Goal: Navigation & Orientation: Find specific page/section

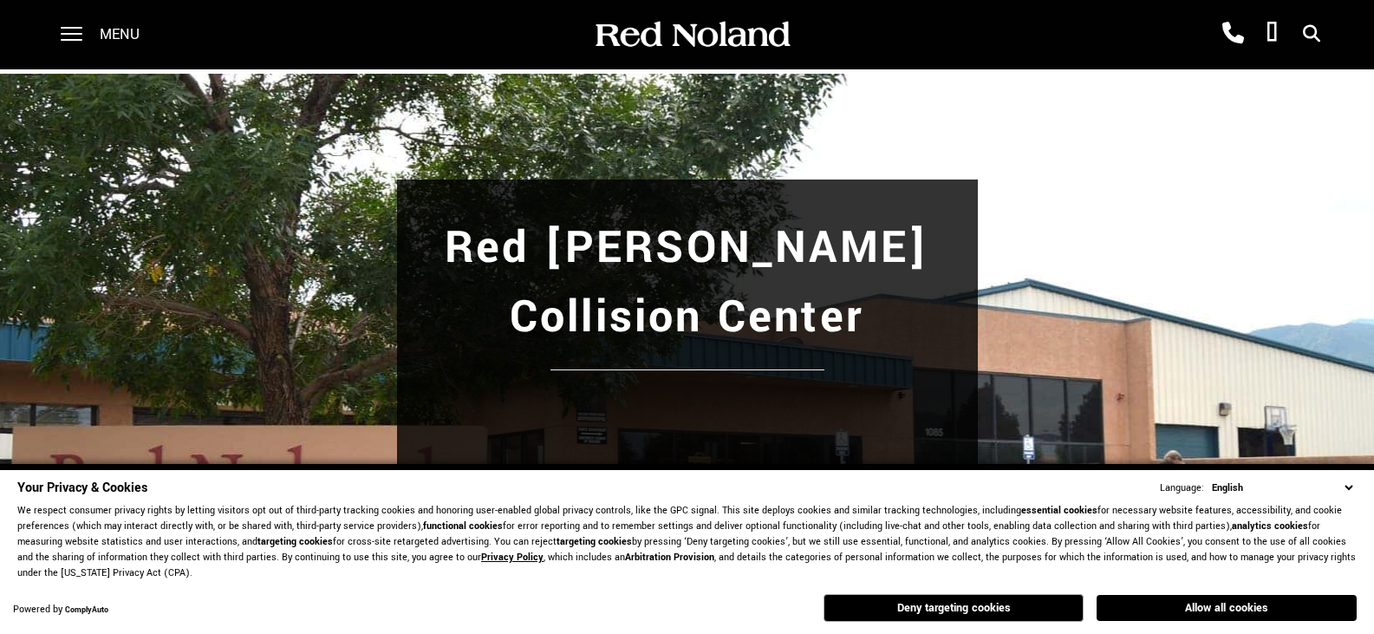
click at [71, 36] on span at bounding box center [72, 34] width 22 height 69
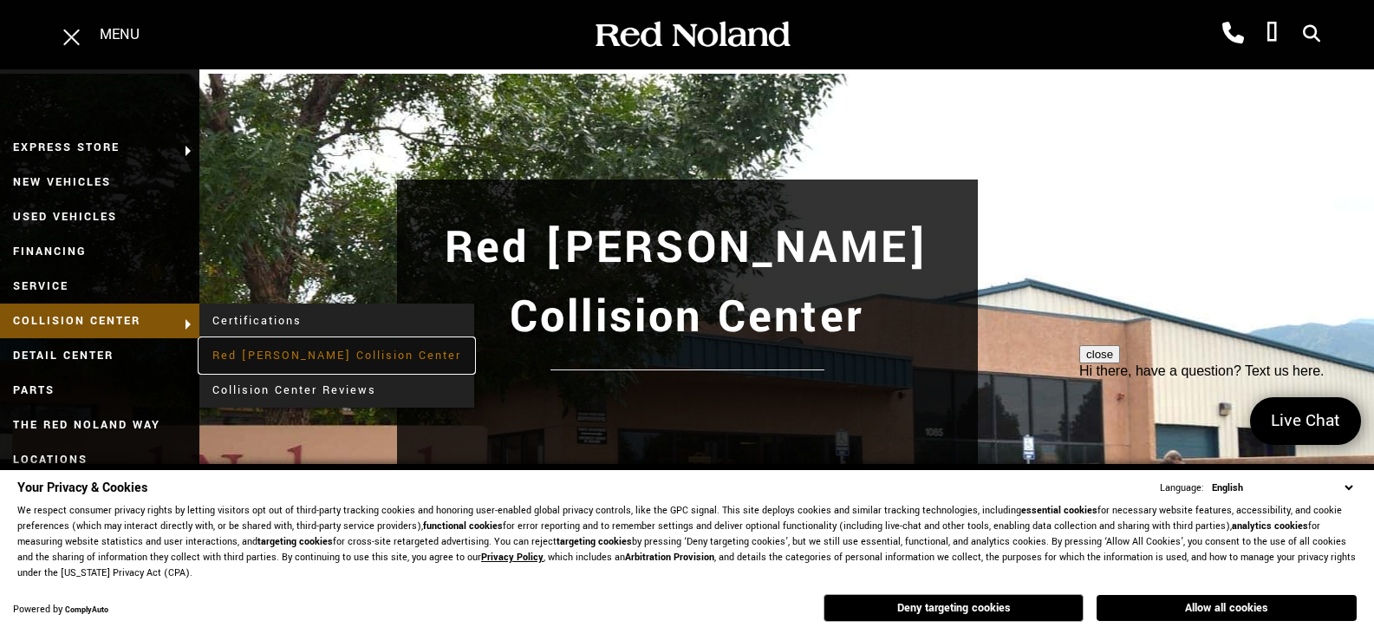
click at [271, 351] on link "Red [PERSON_NAME] Collision Center" at bounding box center [336, 355] width 275 height 35
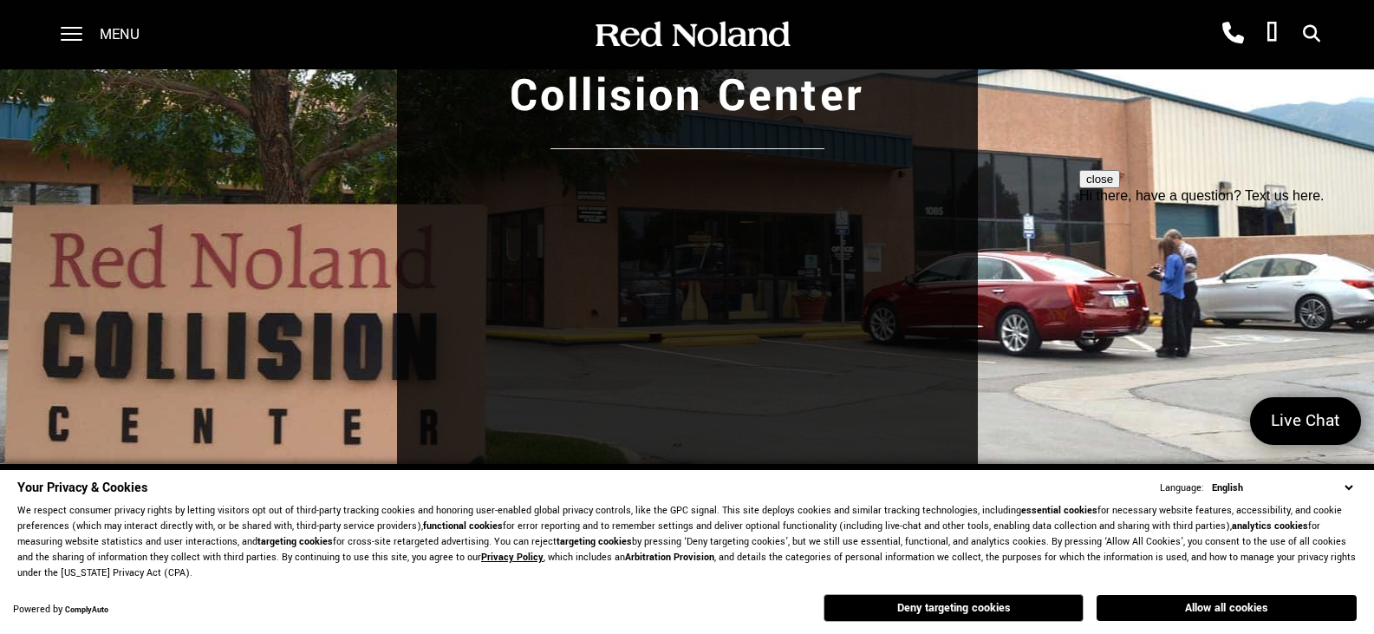
click at [1347, 479] on select "English Spanish / Español English / United Kingdom Korean / 한국어 Vietnamese / Ti…" at bounding box center [1281, 487] width 149 height 16
click at [1031, 489] on div "Your Privacy & Cookies Language: English Spanish / Español English / United Kin…" at bounding box center [686, 487] width 1339 height 18
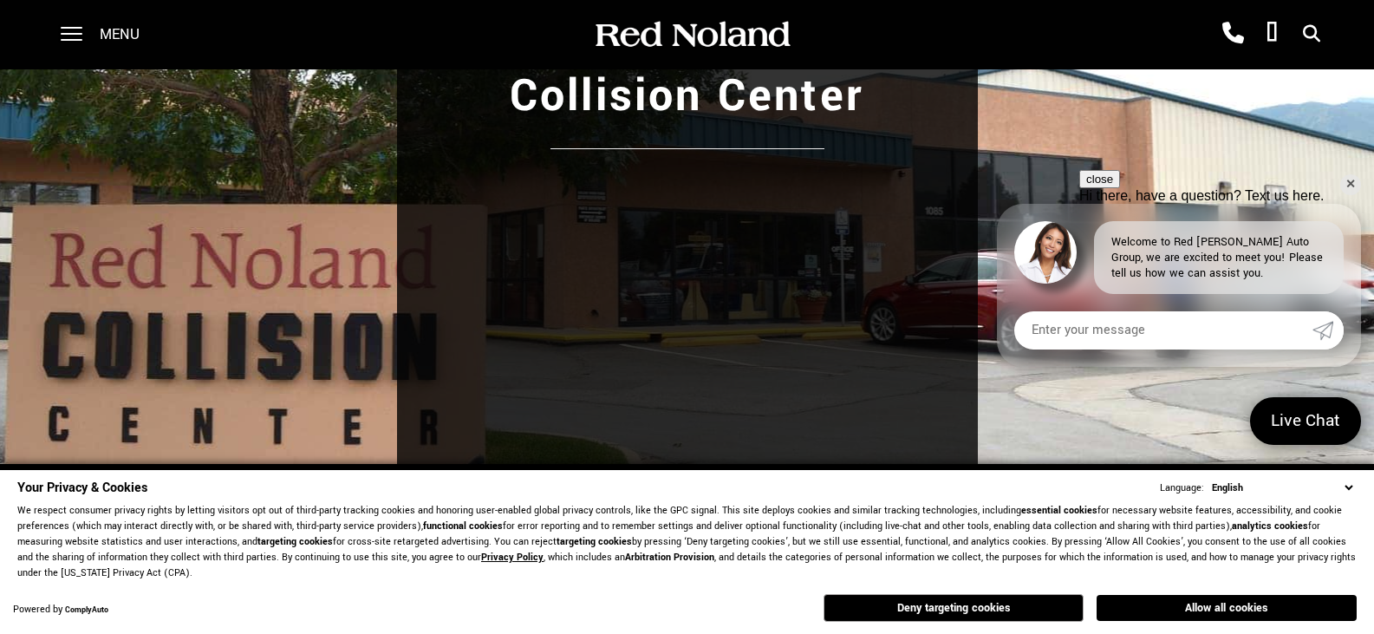
click at [1349, 483] on select "English Spanish / Español English / United Kingdom Korean / 한국어 Vietnamese / Ti…" at bounding box center [1281, 487] width 149 height 16
click at [1369, 492] on div "Your Privacy & Cookies Language: English Spanish / Español English / United Kin…" at bounding box center [687, 549] width 1374 height 170
click at [1248, 608] on button "Allow all cookies" at bounding box center [1226, 608] width 260 height 26
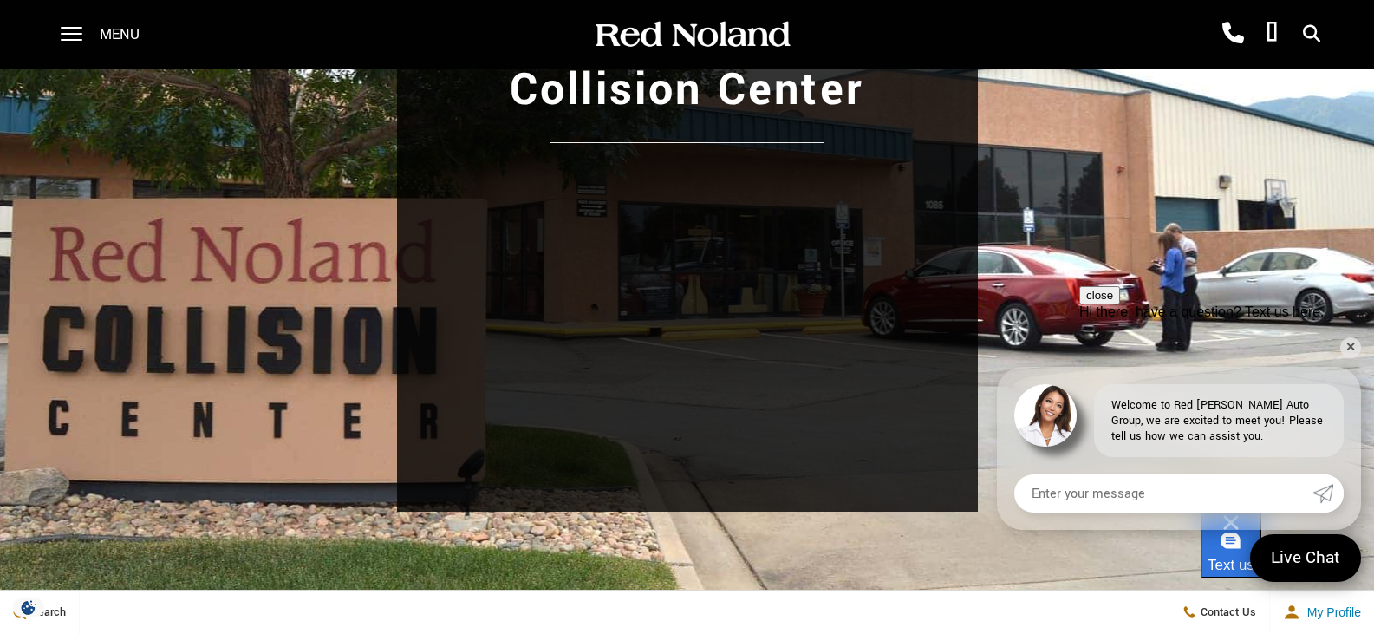
scroll to position [239, 0]
